Goal: Navigation & Orientation: Find specific page/section

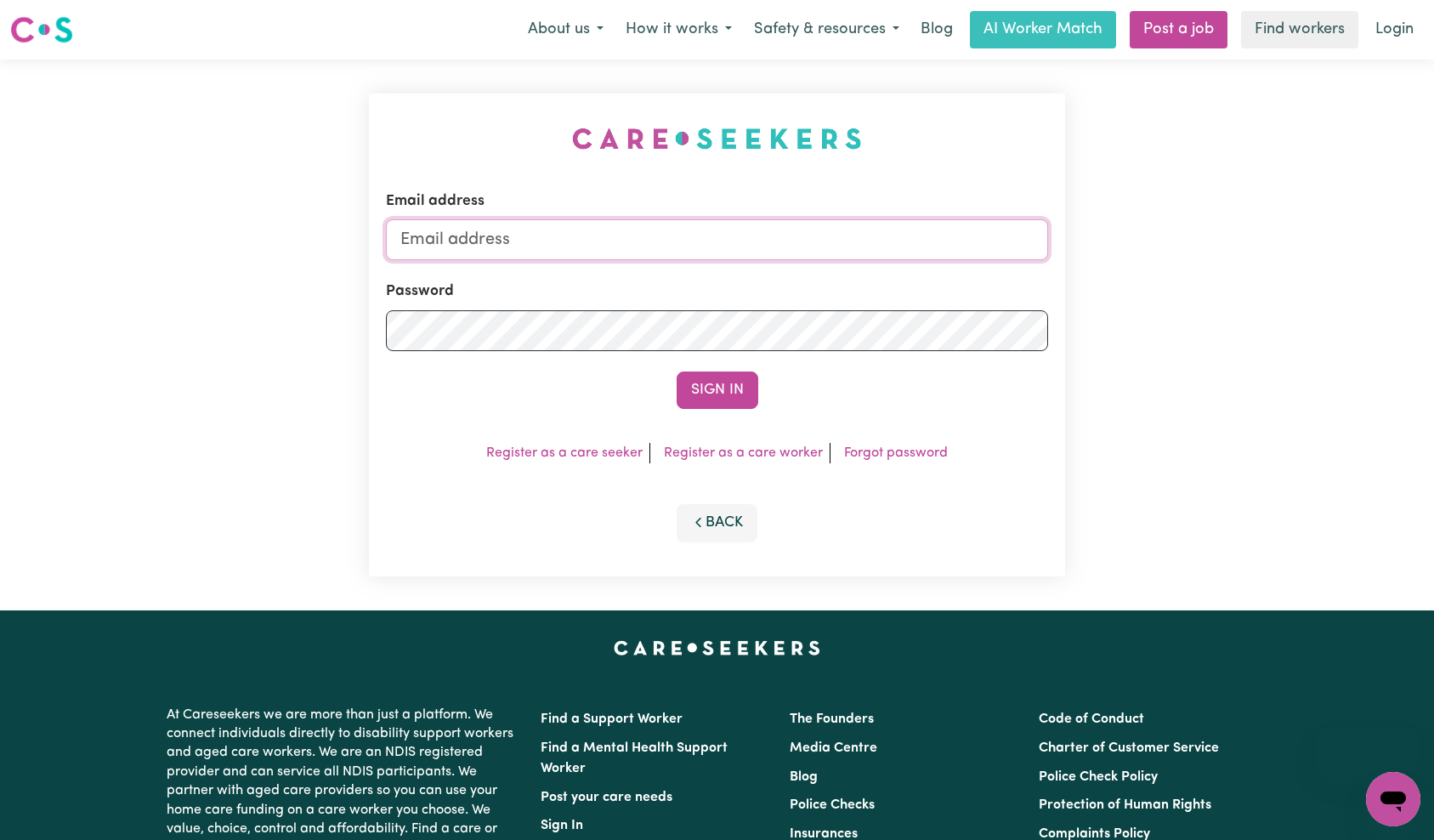
click at [713, 251] on input "Email address" at bounding box center [717, 240] width 663 height 41
click at [715, 387] on button "Sign In" at bounding box center [717, 390] width 82 height 38
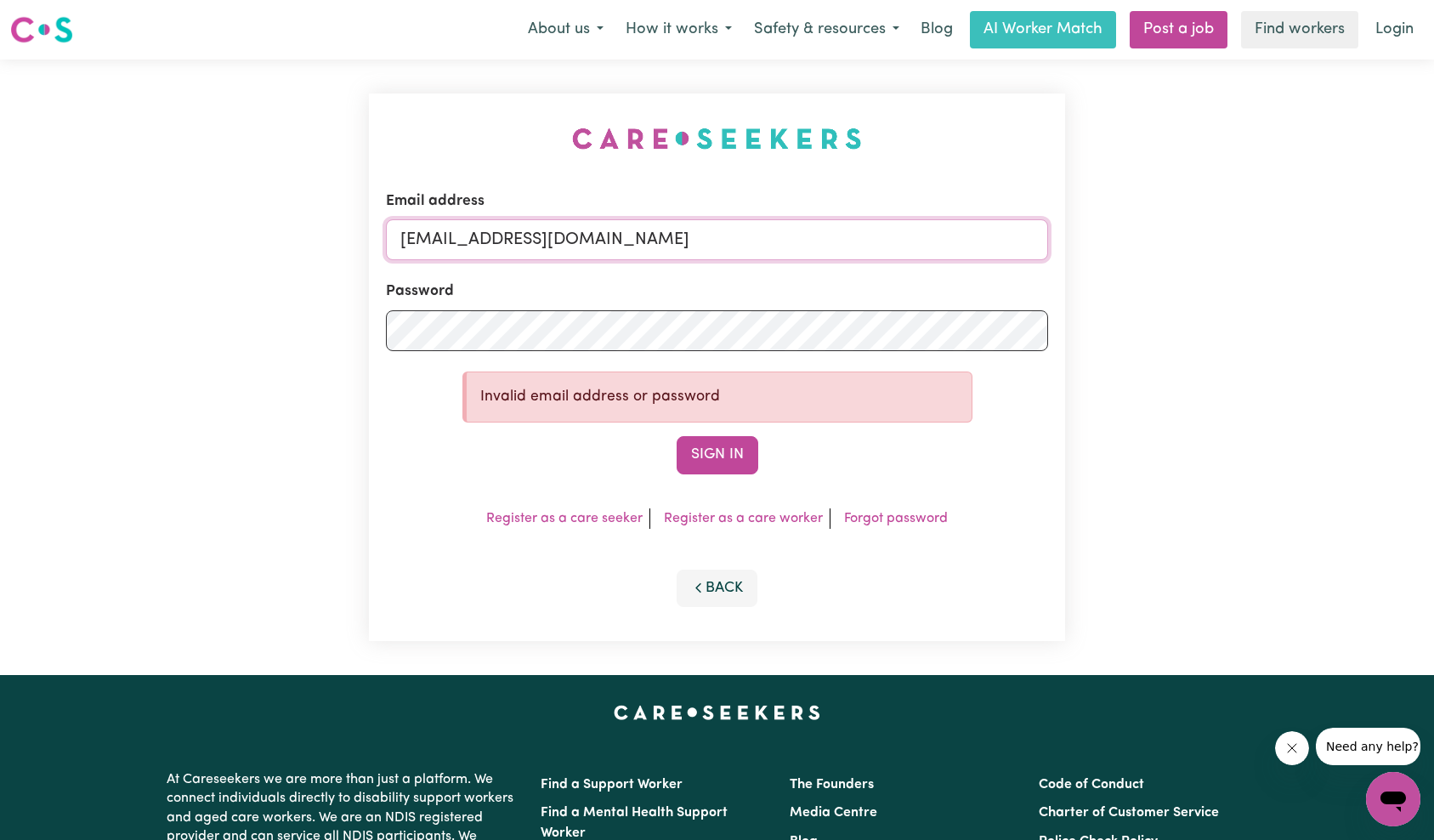
drag, startPoint x: 838, startPoint y: 240, endPoint x: 487, endPoint y: 238, distance: 351.0
click at [487, 238] on input "[EMAIL_ADDRESS][DOMAIN_NAME]" at bounding box center [717, 240] width 663 height 41
paste input "ebony.[PERSON_NAME]@mymatejake"
type input "[EMAIL_ADDRESS][PERSON_NAME][DOMAIN_NAME]"
click at [714, 467] on button "Sign In" at bounding box center [717, 455] width 82 height 38
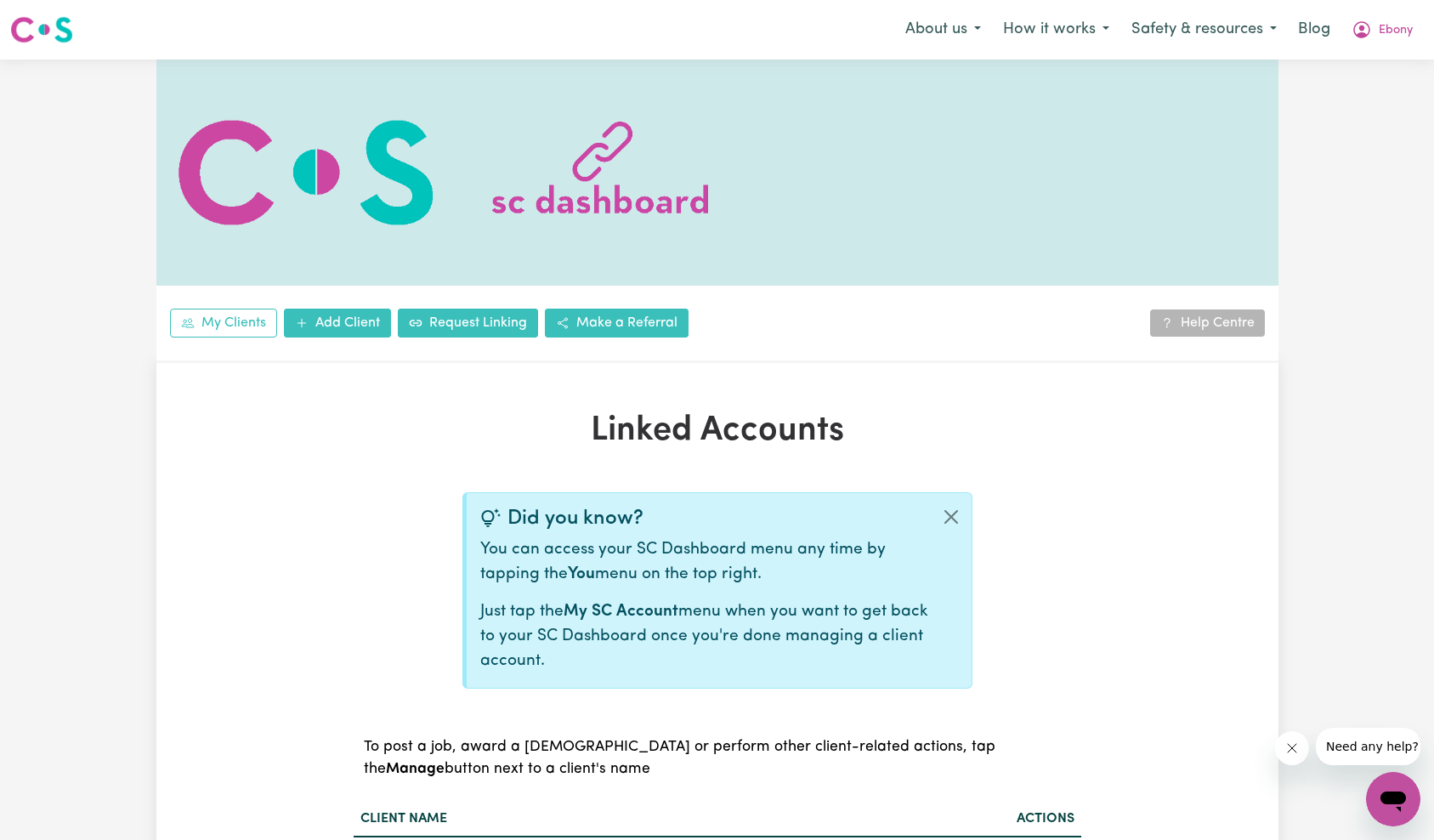
click at [1358, 318] on div "My Clients Add Client Request Linking Make a Referral Help Centre" at bounding box center [717, 211] width 1434 height 304
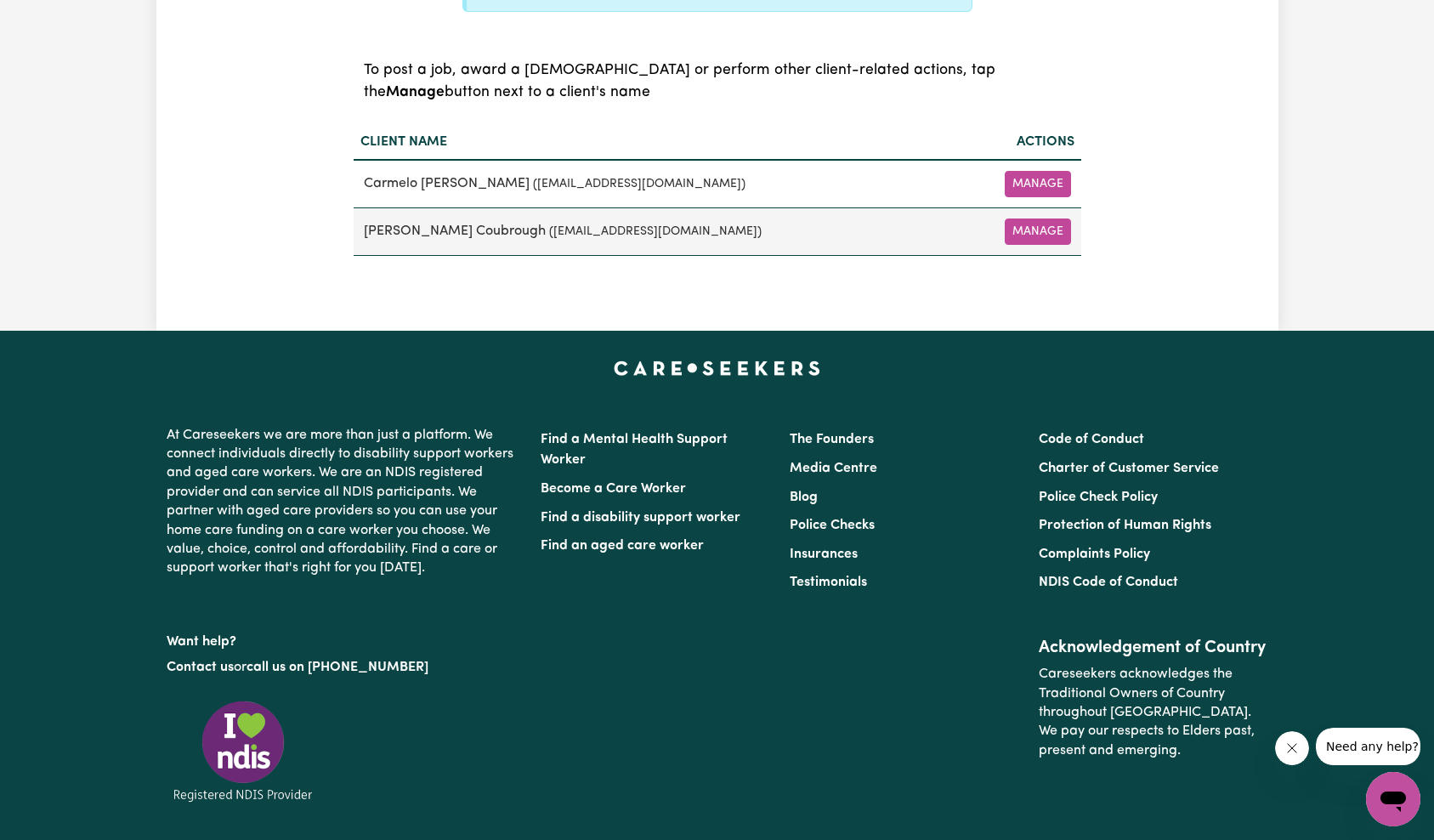
scroll to position [667, 0]
